Goal: Transaction & Acquisition: Purchase product/service

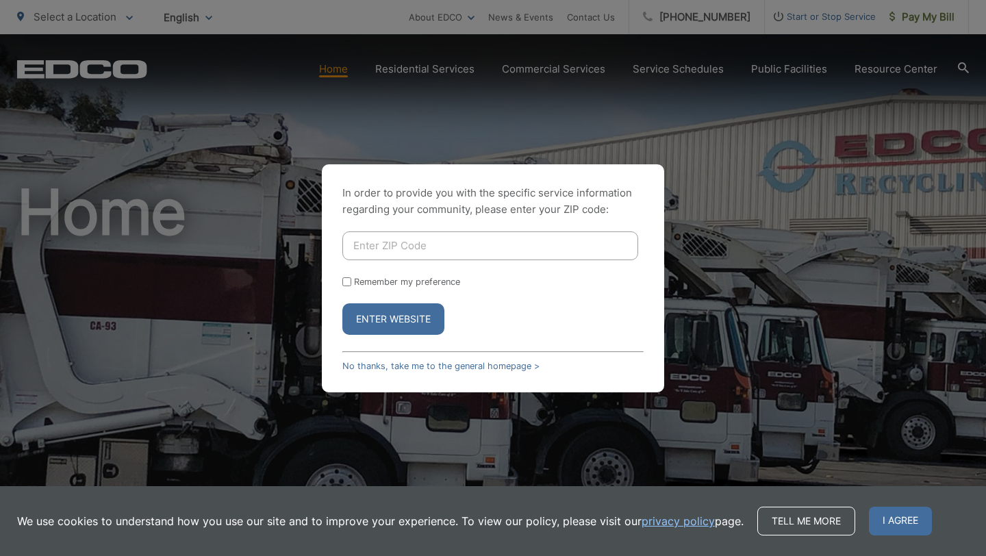
click at [418, 241] on input "Enter ZIP Code" at bounding box center [490, 245] width 296 height 29
type input "92081"
click at [412, 314] on button "Enter Website" at bounding box center [393, 319] width 102 height 32
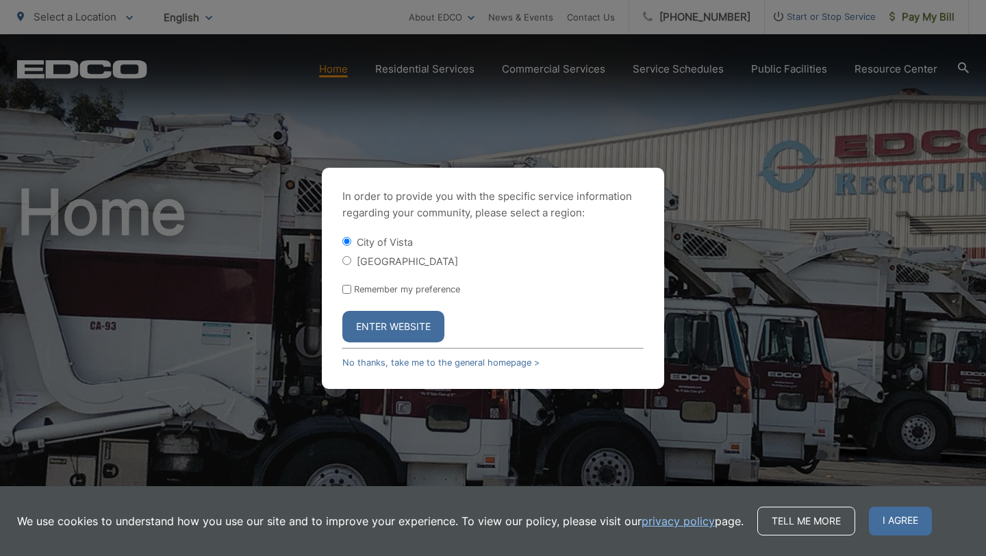
click at [412, 323] on button "Enter Website" at bounding box center [393, 327] width 102 height 32
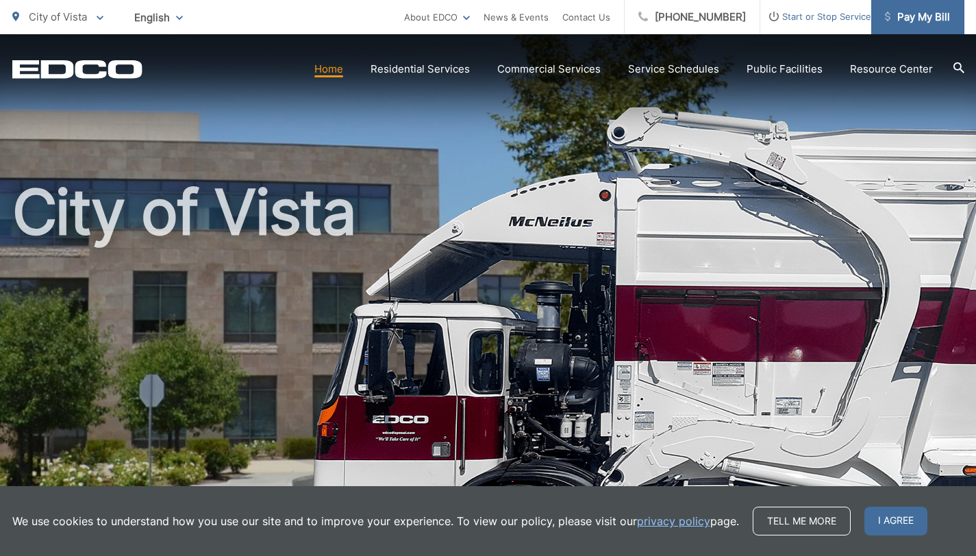
click at [886, 14] on span "Pay My Bill" at bounding box center [917, 17] width 65 height 16
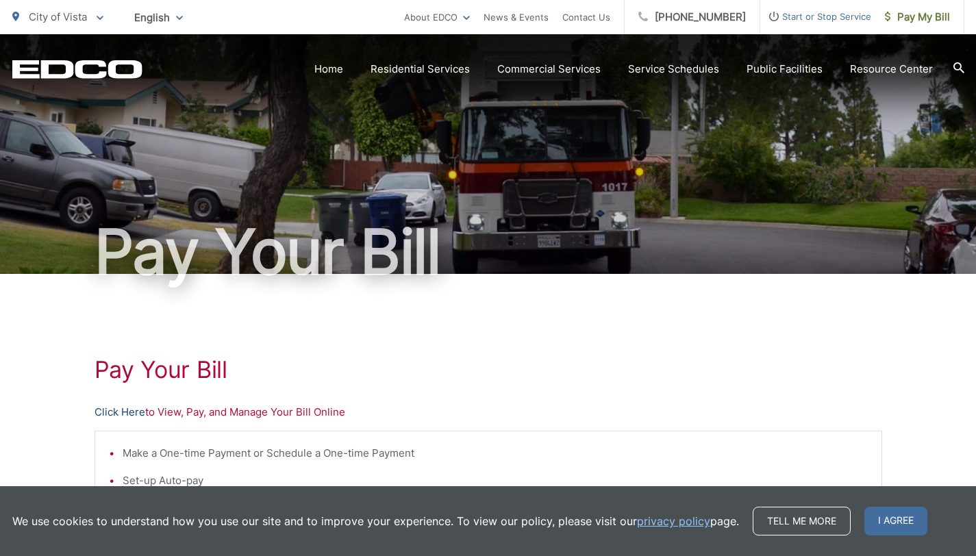
click at [125, 414] on link "Click Here" at bounding box center [120, 412] width 51 height 16
